Goal: Task Accomplishment & Management: Complete application form

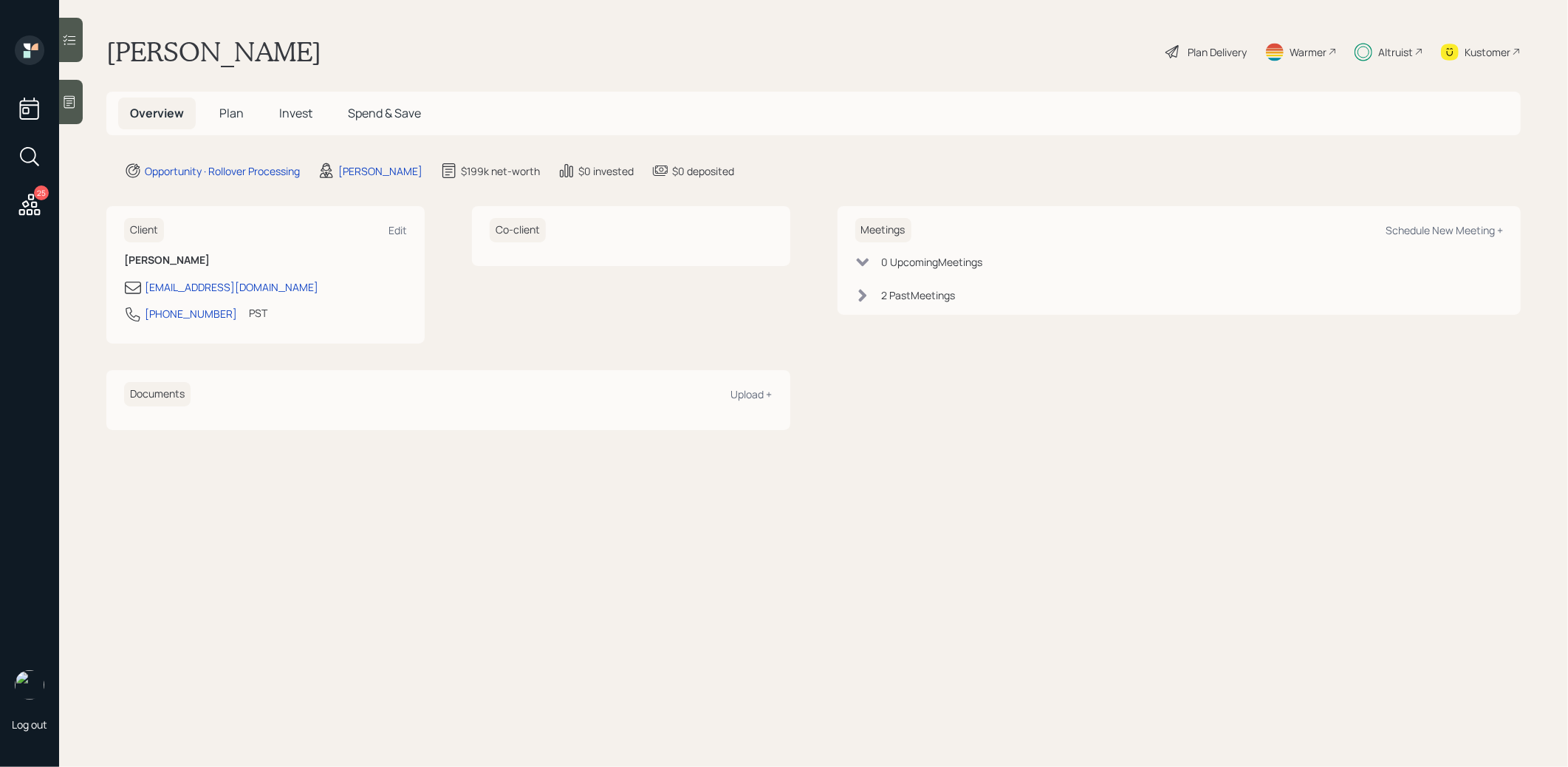
click at [230, 110] on span "Plan" at bounding box center [232, 113] width 25 height 17
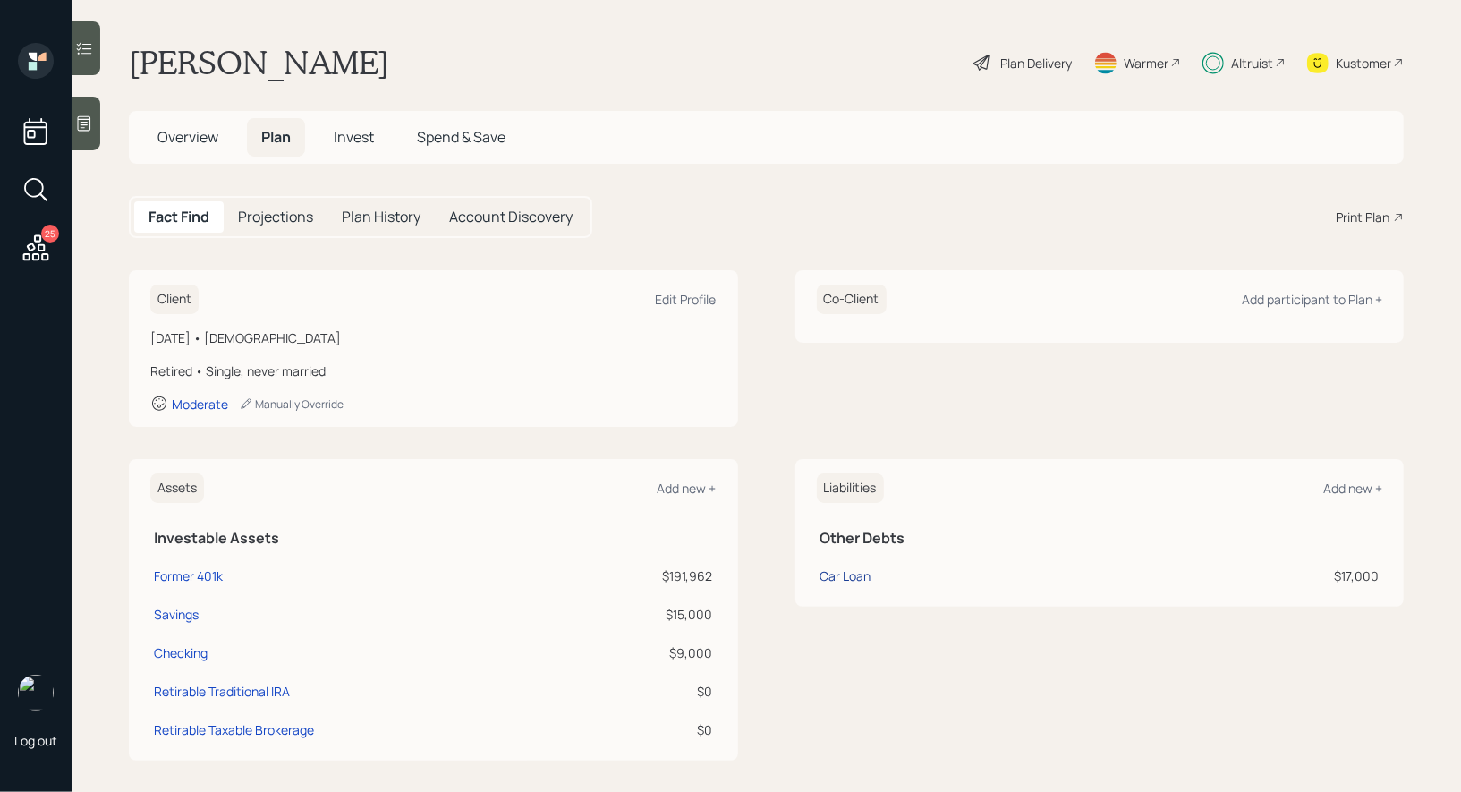
click at [844, 566] on div "Car Loan" at bounding box center [846, 575] width 51 height 19
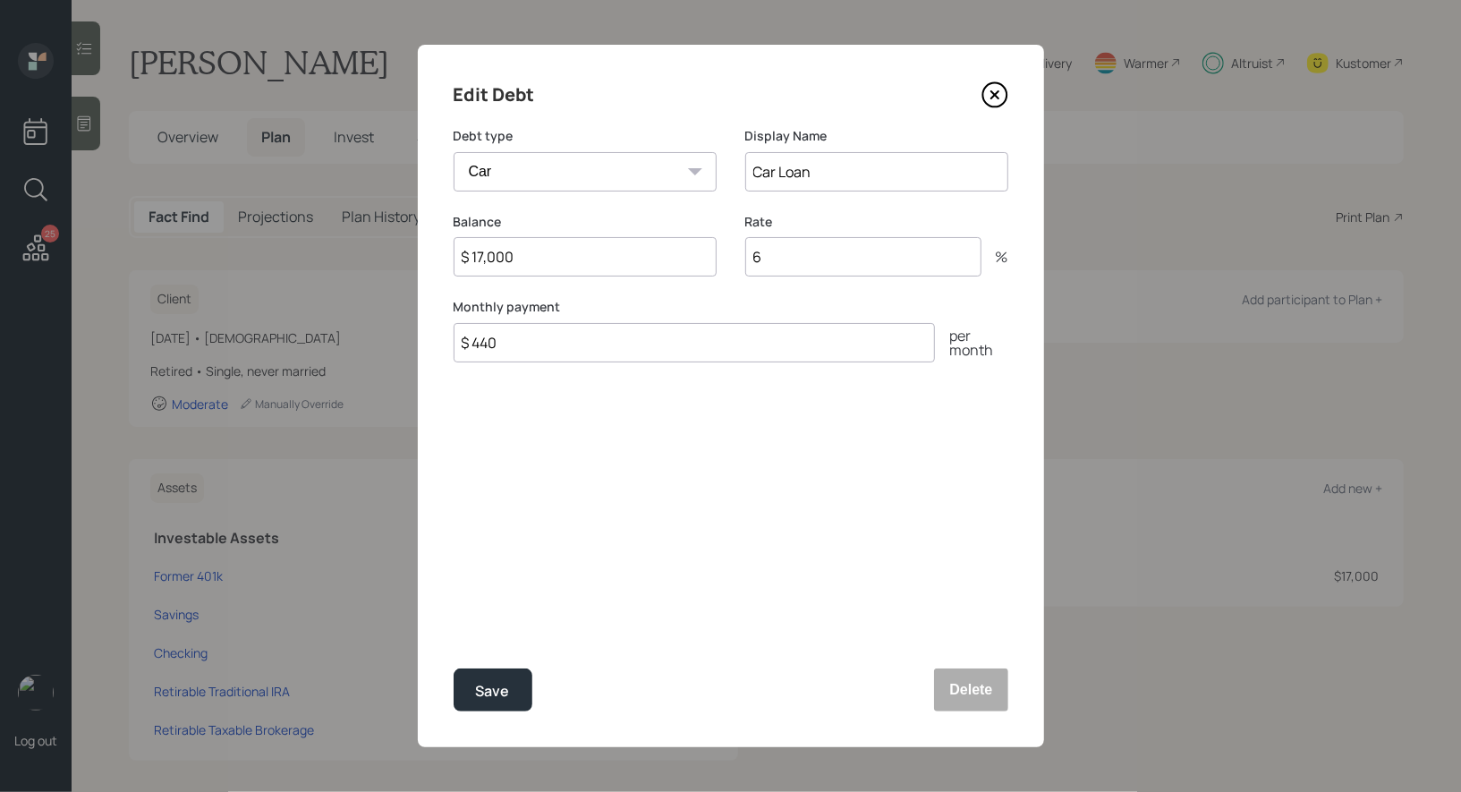
click at [561, 257] on input "$ 17,000" at bounding box center [585, 256] width 263 height 39
type input "$ 17,107"
click at [849, 263] on input "6" at bounding box center [863, 256] width 236 height 39
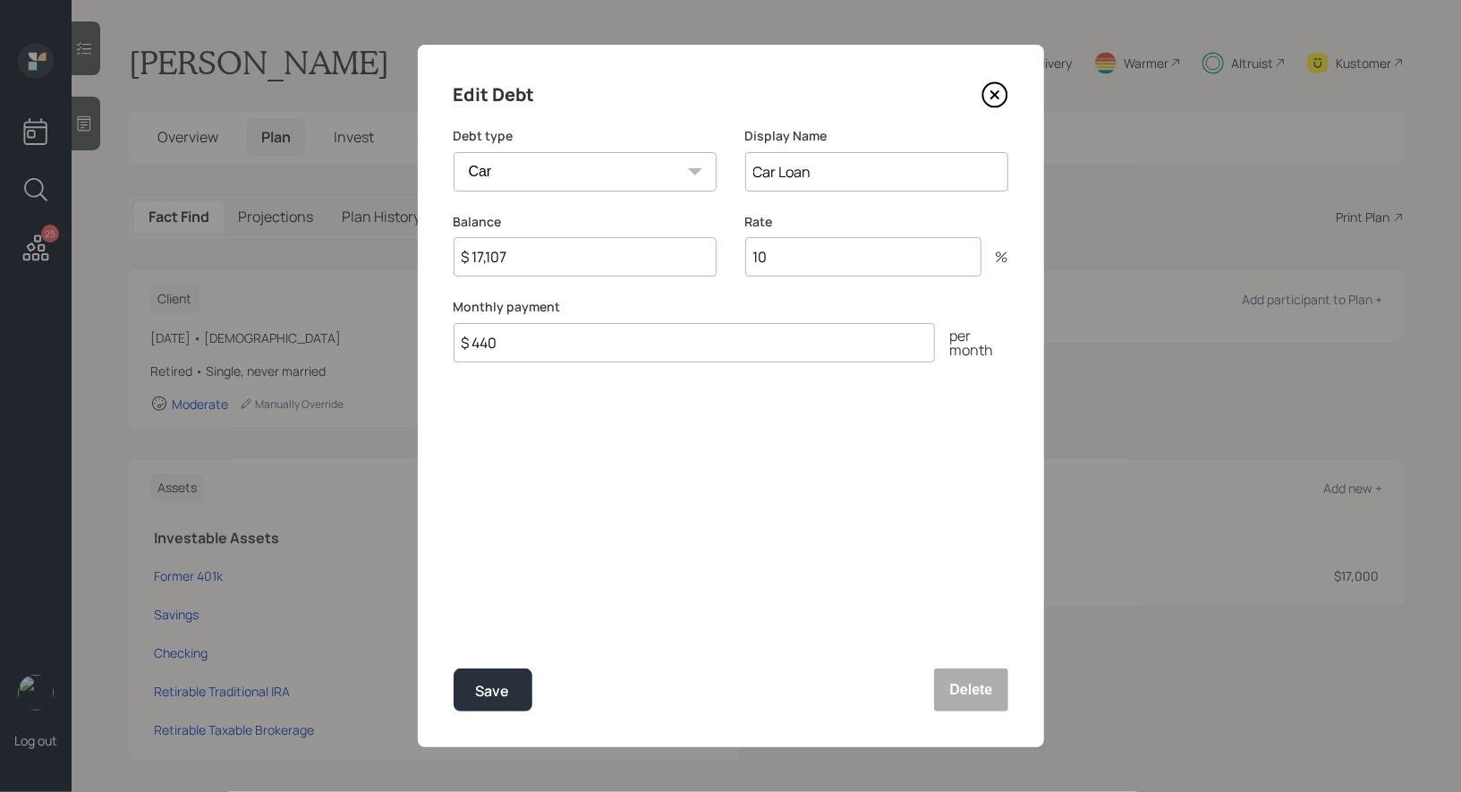
type input "10"
click at [884, 178] on input "Car Loan" at bounding box center [876, 171] width 263 height 39
type input "Car Loan (10.14%)"
click at [484, 694] on div "Save" at bounding box center [493, 691] width 34 height 24
